Goal: Task Accomplishment & Management: Manage account settings

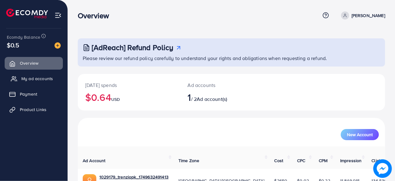
click at [43, 79] on span "My ad accounts" at bounding box center [37, 79] width 32 height 6
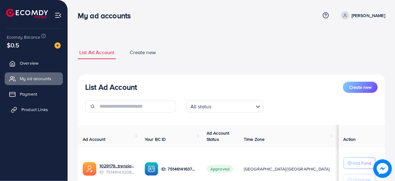
click at [42, 109] on span "Product Links" at bounding box center [34, 109] width 27 height 6
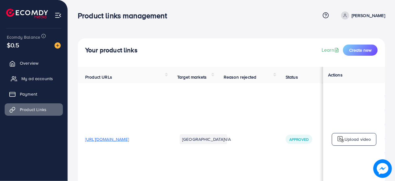
click at [50, 80] on span "My ad accounts" at bounding box center [37, 79] width 32 height 6
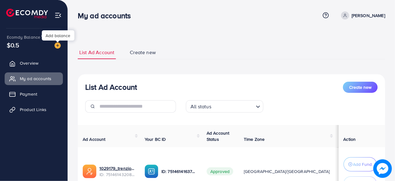
click at [59, 45] on img at bounding box center [57, 45] width 6 height 6
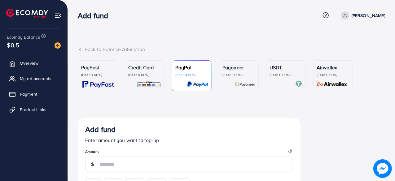
click at [137, 78] on div "Credit Card (Fee: 4.00%)" at bounding box center [144, 76] width 33 height 24
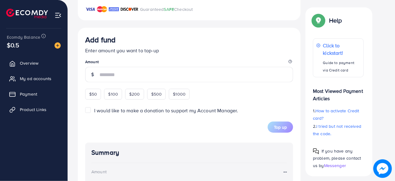
scroll to position [200, 0]
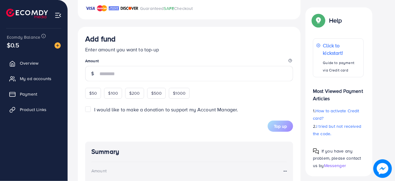
click at [118, 95] on div "$100" at bounding box center [113, 93] width 18 height 11
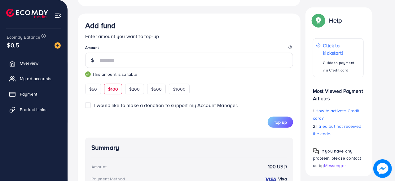
scroll to position [213, 0]
click at [94, 93] on div "$50" at bounding box center [93, 89] width 16 height 11
click at [274, 123] on span "Top up" at bounding box center [280, 122] width 13 height 6
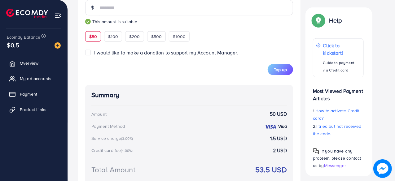
scroll to position [266, 0]
click at [111, 34] on span "$100" at bounding box center [113, 37] width 10 height 6
type input "***"
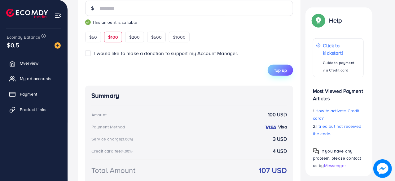
click at [272, 71] on button "Top up" at bounding box center [279, 70] width 25 height 11
click at [272, 71] on div "Top up" at bounding box center [189, 70] width 208 height 11
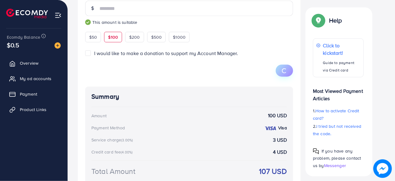
click at [272, 71] on div at bounding box center [189, 71] width 208 height 12
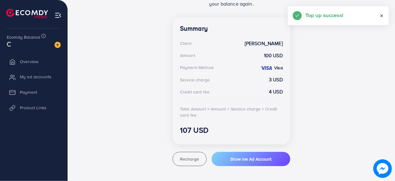
scroll to position [163, 0]
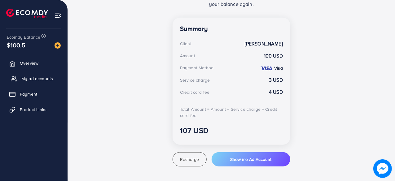
click at [32, 82] on link "My ad accounts" at bounding box center [34, 78] width 58 height 12
